Goal: Navigation & Orientation: Find specific page/section

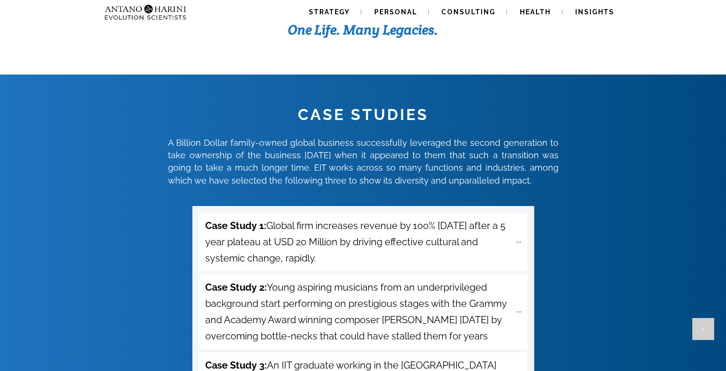
scroll to position [3283, 0]
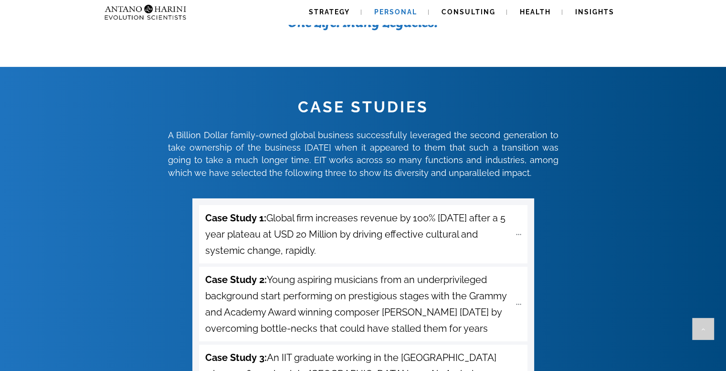
click at [399, 17] on link "Personal" at bounding box center [396, 12] width 66 height 24
